Goal: Information Seeking & Learning: Learn about a topic

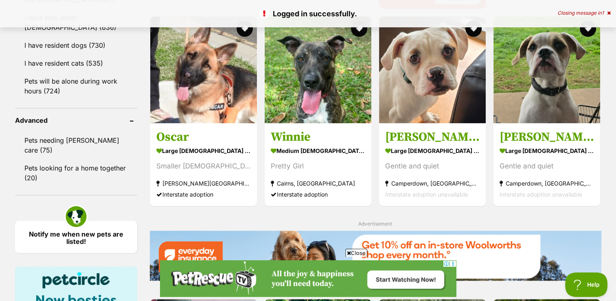
scroll to position [985, 0]
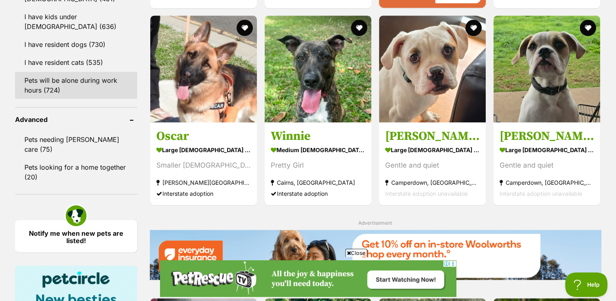
click at [83, 90] on link "Pets will be alone during work hours (724)" at bounding box center [76, 85] width 122 height 27
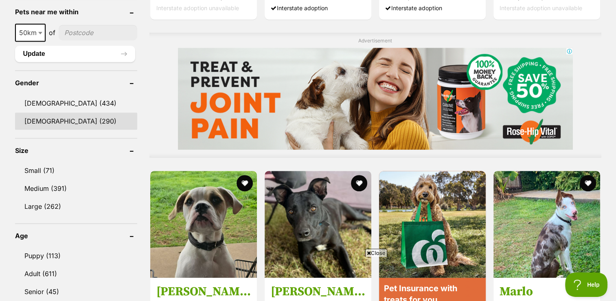
scroll to position [644, 0]
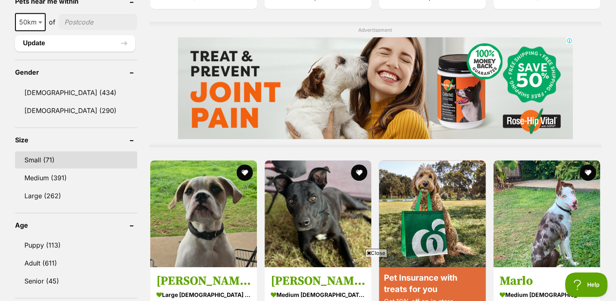
click at [51, 157] on link "Small (71)" at bounding box center [76, 159] width 122 height 17
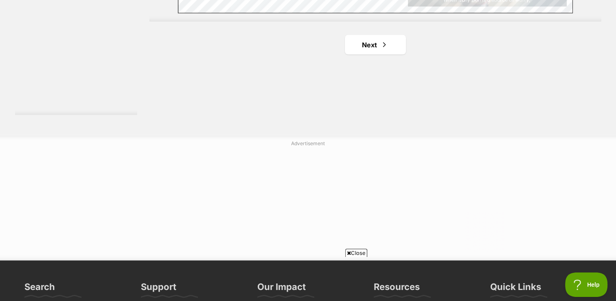
scroll to position [1588, 0]
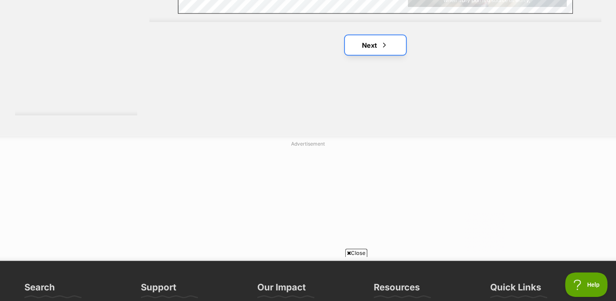
click at [378, 48] on link "Next" at bounding box center [375, 45] width 61 height 20
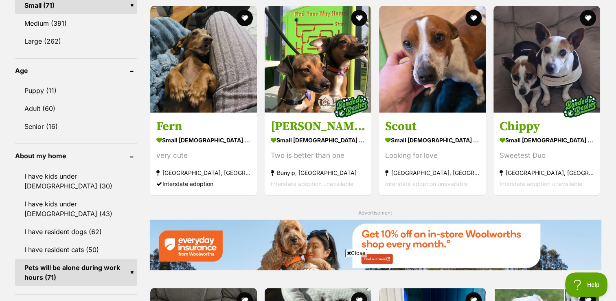
scroll to position [799, 0]
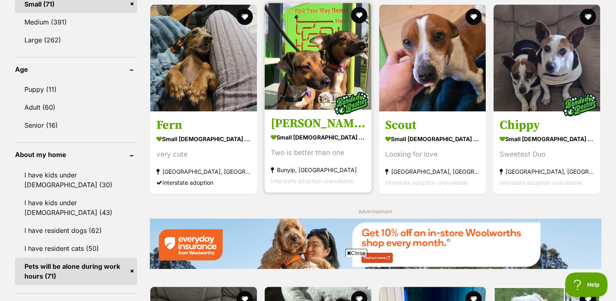
click at [323, 119] on h3 "Bert and Ernie" at bounding box center [318, 122] width 95 height 15
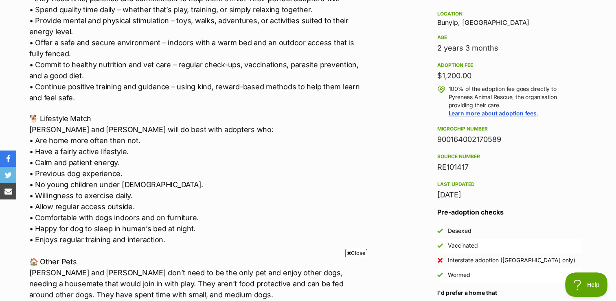
scroll to position [561, 0]
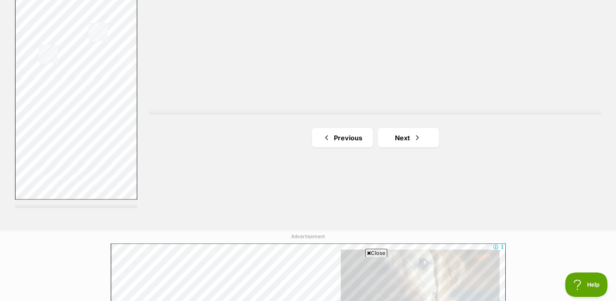
scroll to position [1497, 0]
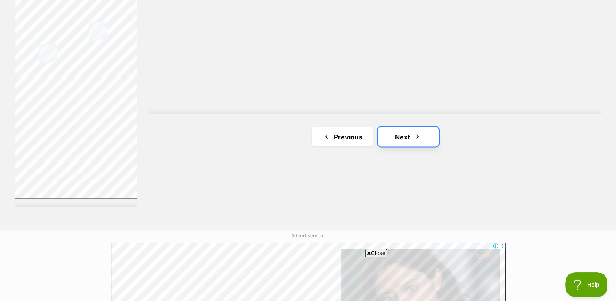
click at [391, 135] on link "Next" at bounding box center [408, 137] width 61 height 20
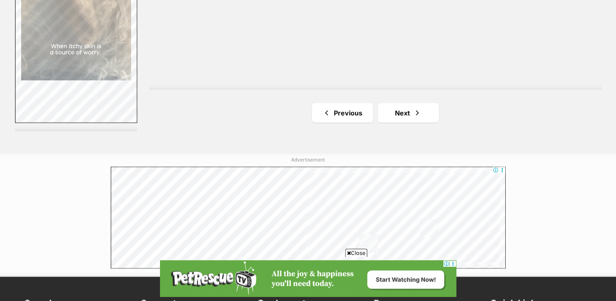
scroll to position [1587, 0]
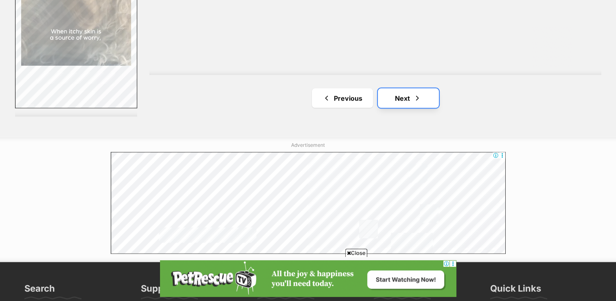
click at [420, 94] on span "Next page" at bounding box center [417, 98] width 8 height 10
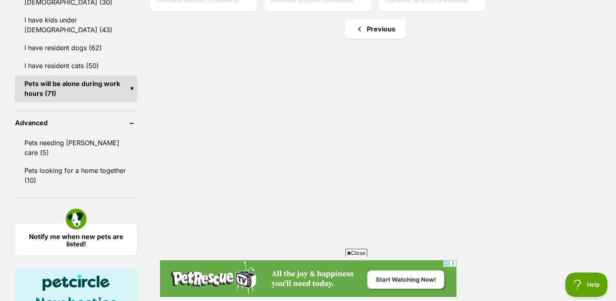
scroll to position [981, 0]
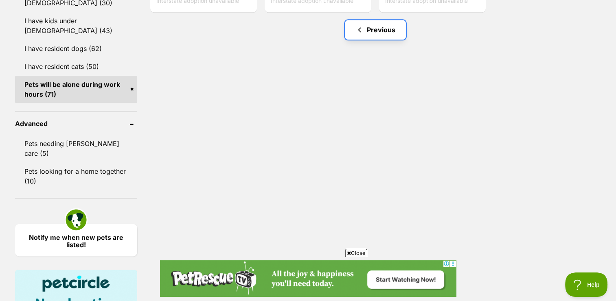
click at [392, 33] on link "Previous" at bounding box center [375, 30] width 61 height 20
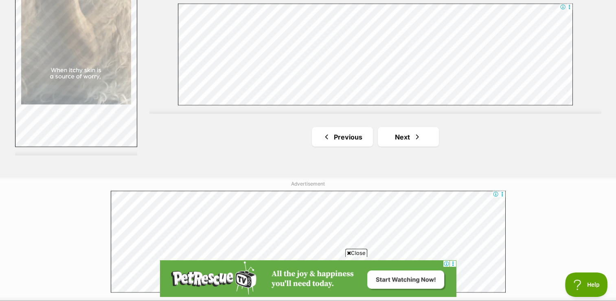
scroll to position [1591, 0]
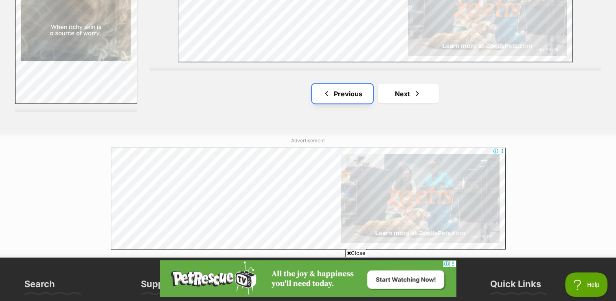
click at [349, 98] on link "Previous" at bounding box center [342, 94] width 61 height 20
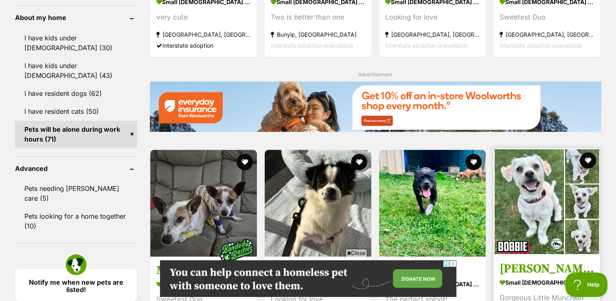
click at [554, 187] on img at bounding box center [547, 201] width 107 height 107
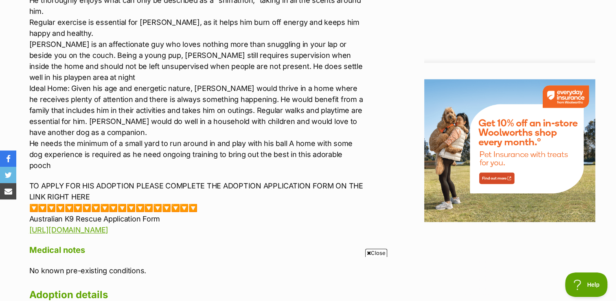
scroll to position [1028, 0]
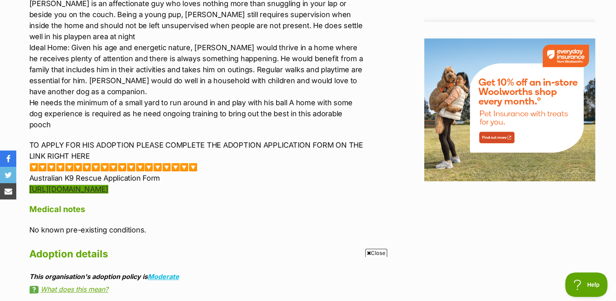
click at [108, 185] on link "https://forms.gle/G7zZgBYkcVc4Zfbh8" at bounding box center [68, 189] width 79 height 9
